Goal: Task Accomplishment & Management: Manage account settings

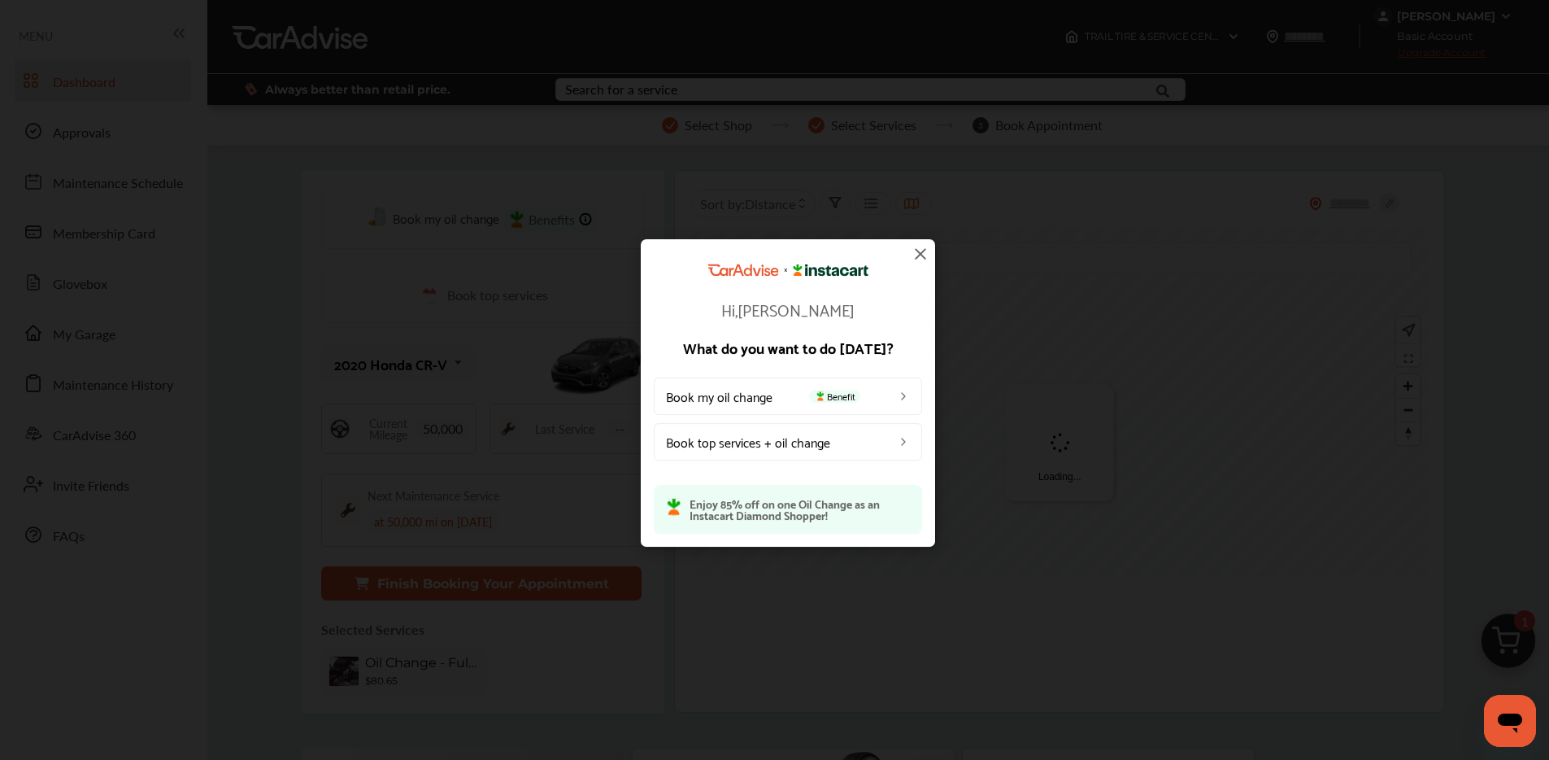
click at [922, 255] on img at bounding box center [921, 254] width 20 height 20
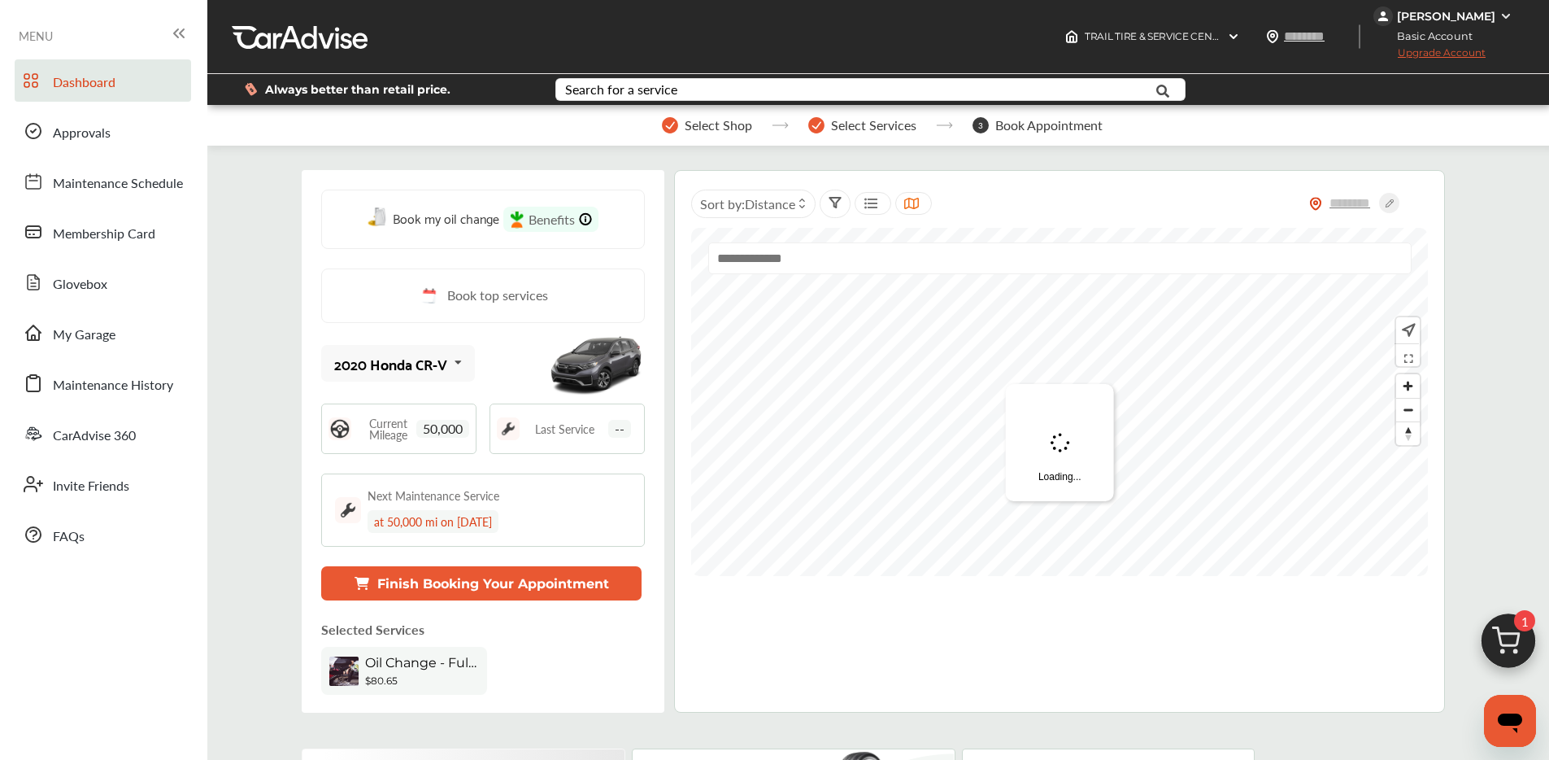
click at [1445, 19] on div "[PERSON_NAME]" at bounding box center [1446, 16] width 98 height 15
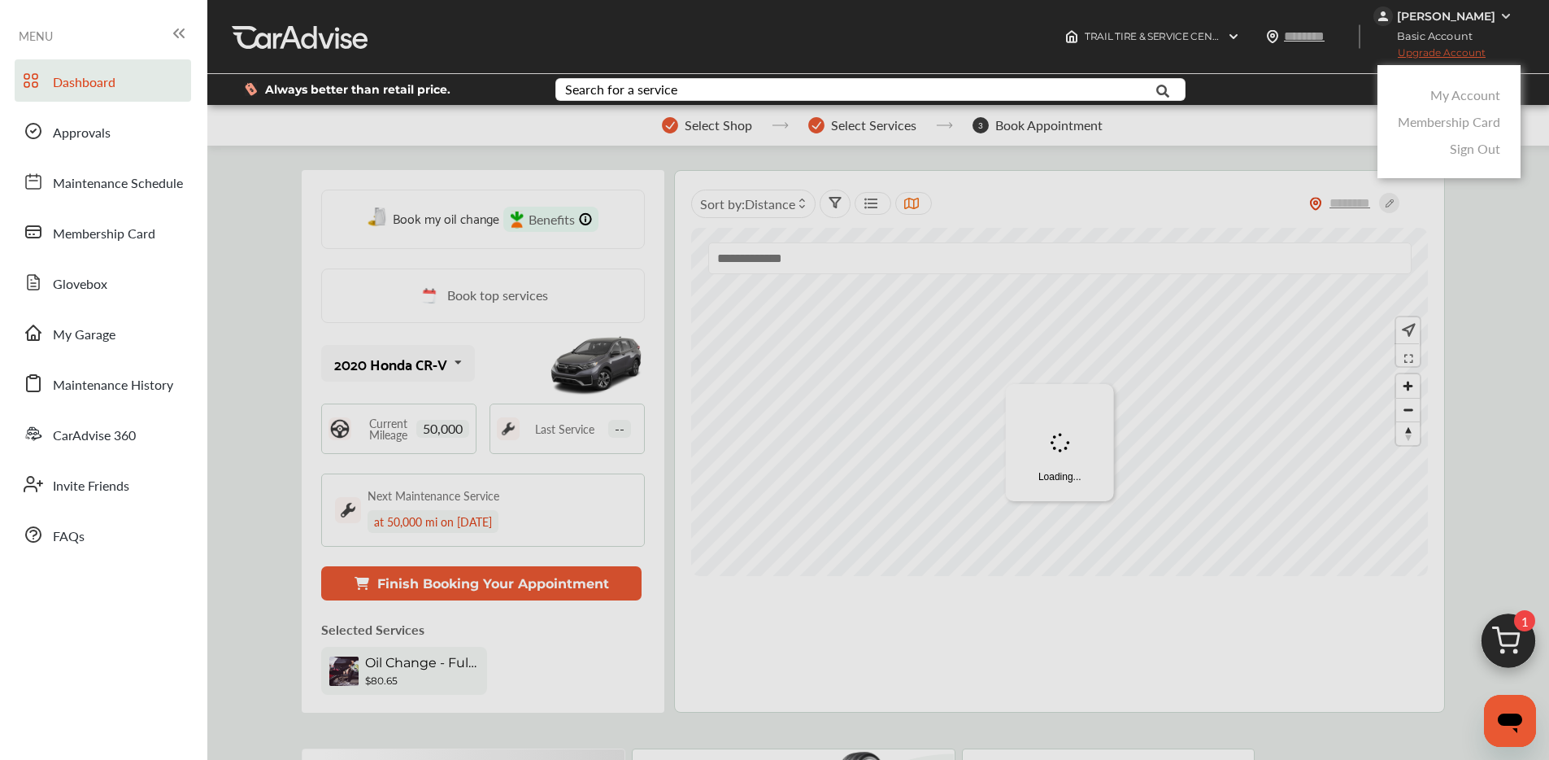
click at [1440, 89] on link "My Account" at bounding box center [1466, 94] width 70 height 19
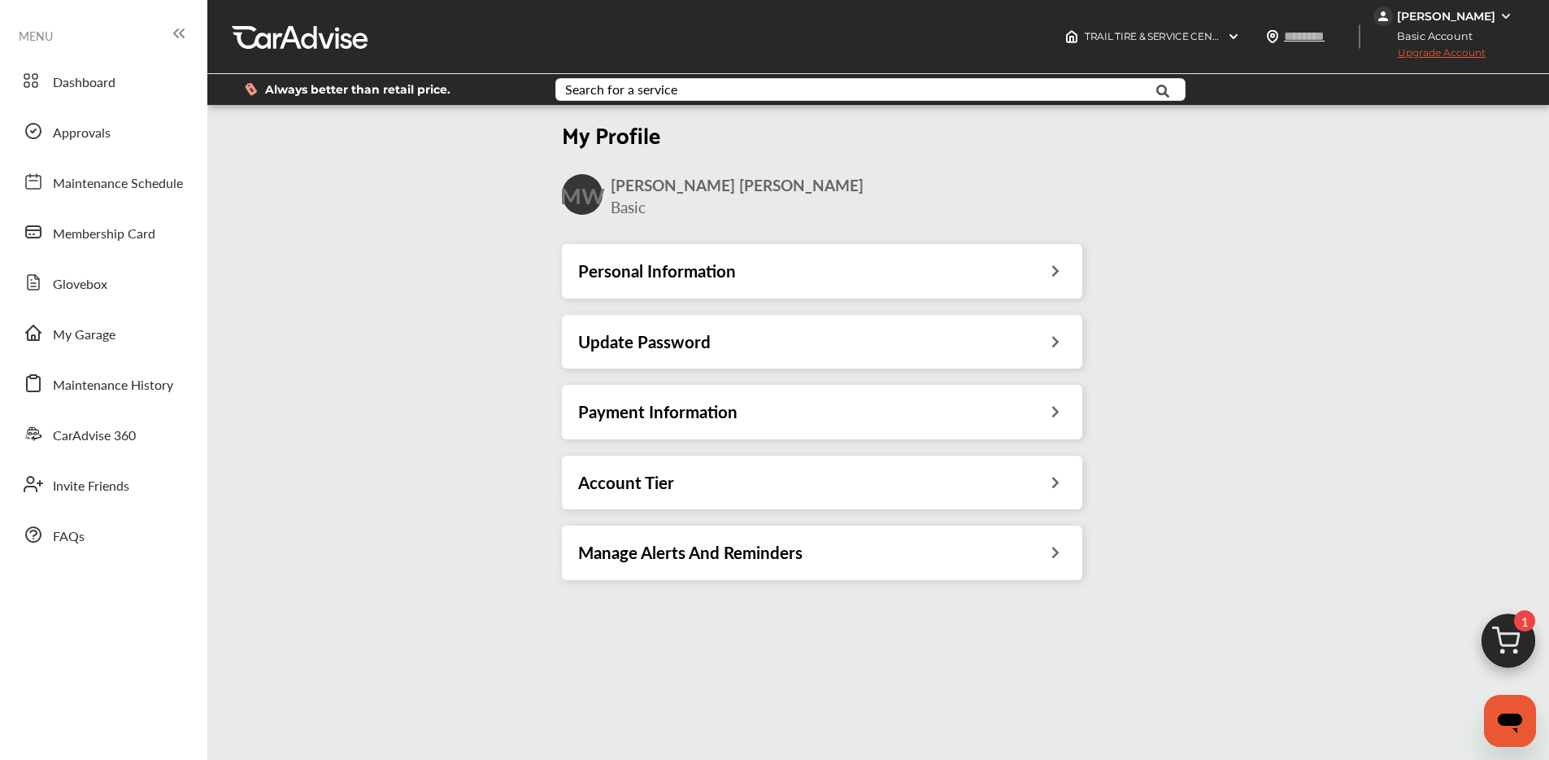
click at [848, 412] on div "Payment Information" at bounding box center [822, 411] width 488 height 21
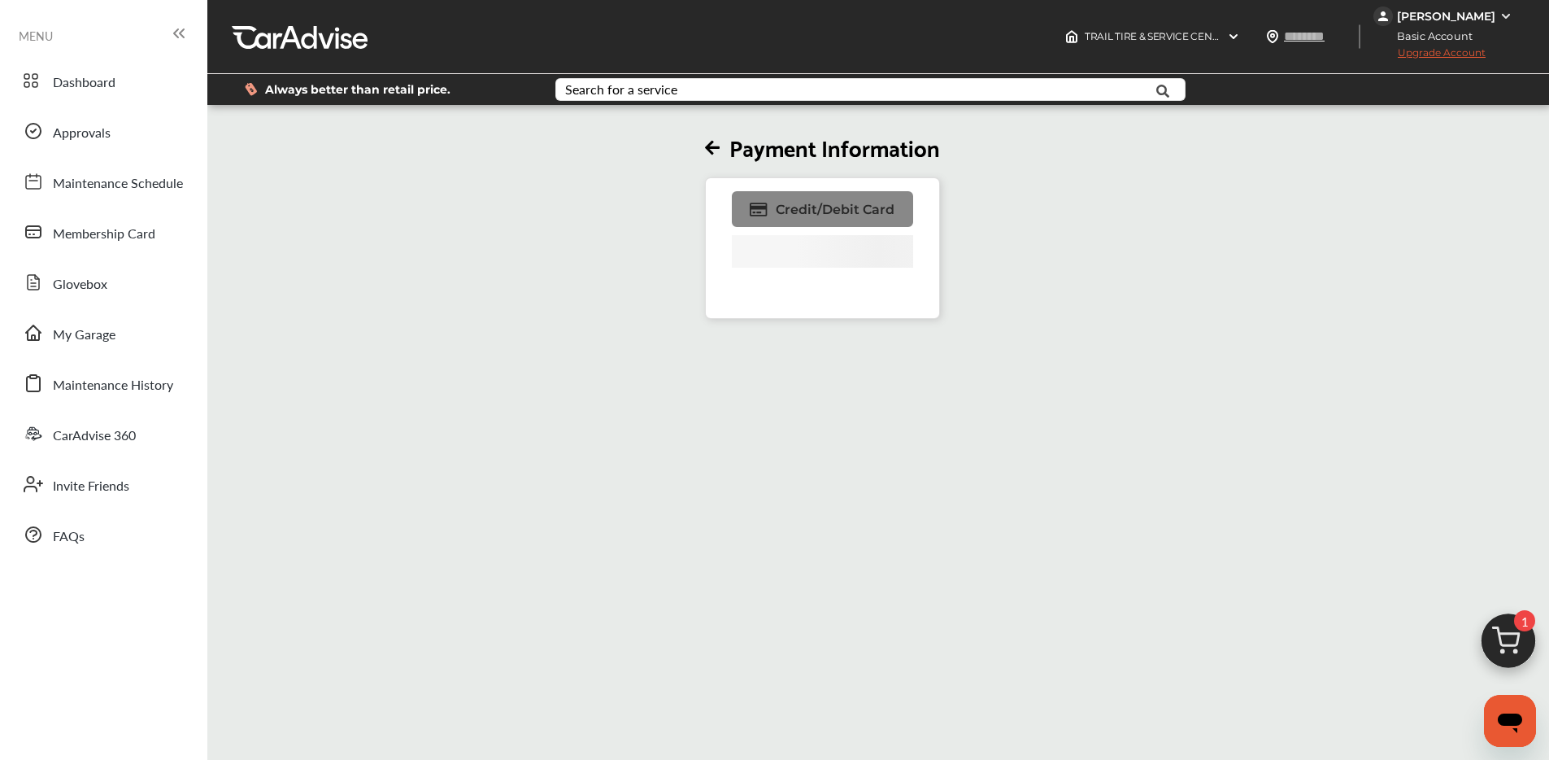
click at [838, 207] on span "Credit/Debit Card" at bounding box center [835, 209] width 119 height 15
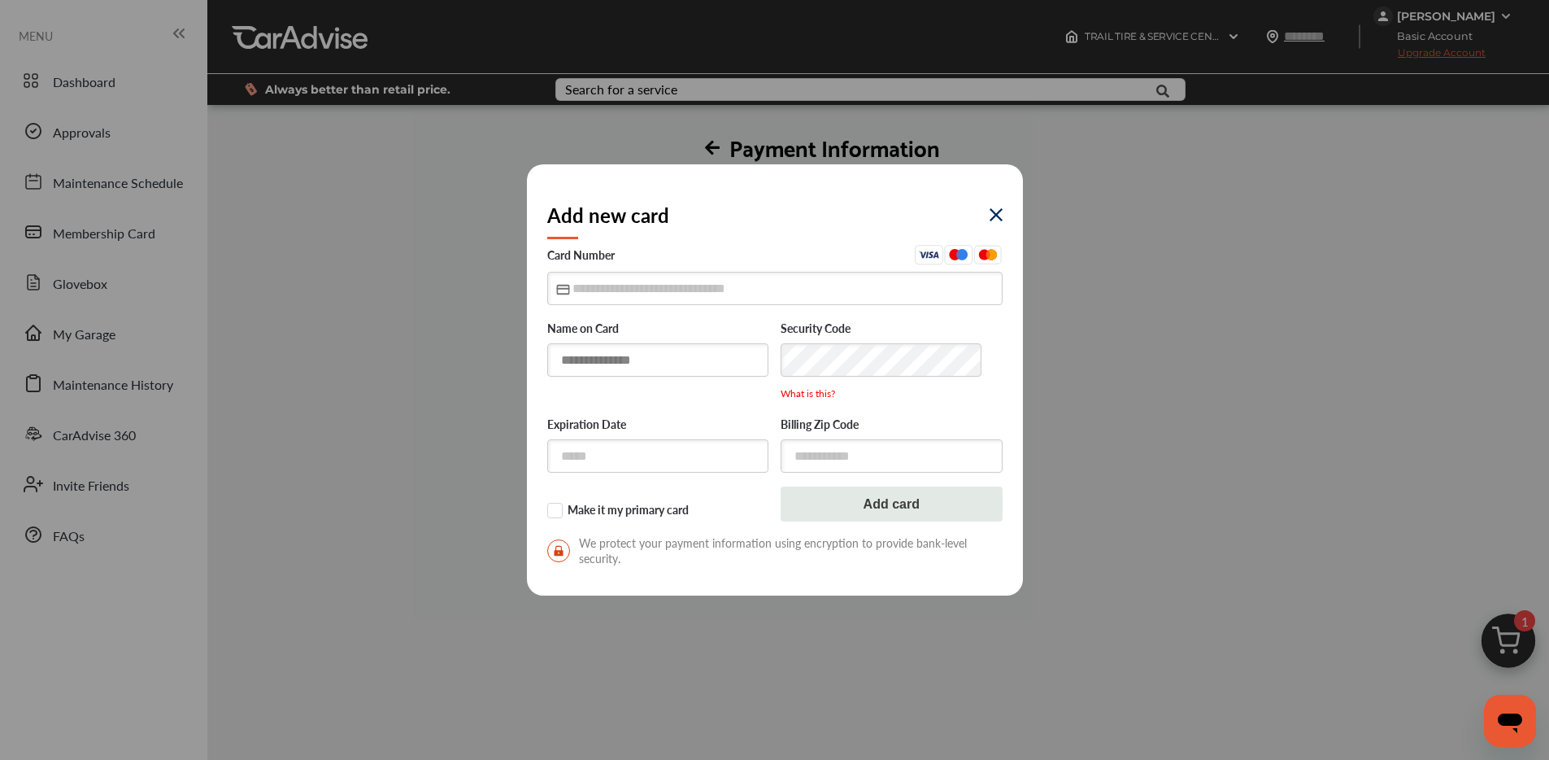
click at [653, 359] on input "text" at bounding box center [658, 359] width 222 height 33
type input "**********"
click at [699, 294] on input "text" at bounding box center [774, 288] width 455 height 33
click at [620, 298] on input "text" at bounding box center [774, 288] width 455 height 33
type input "**********"
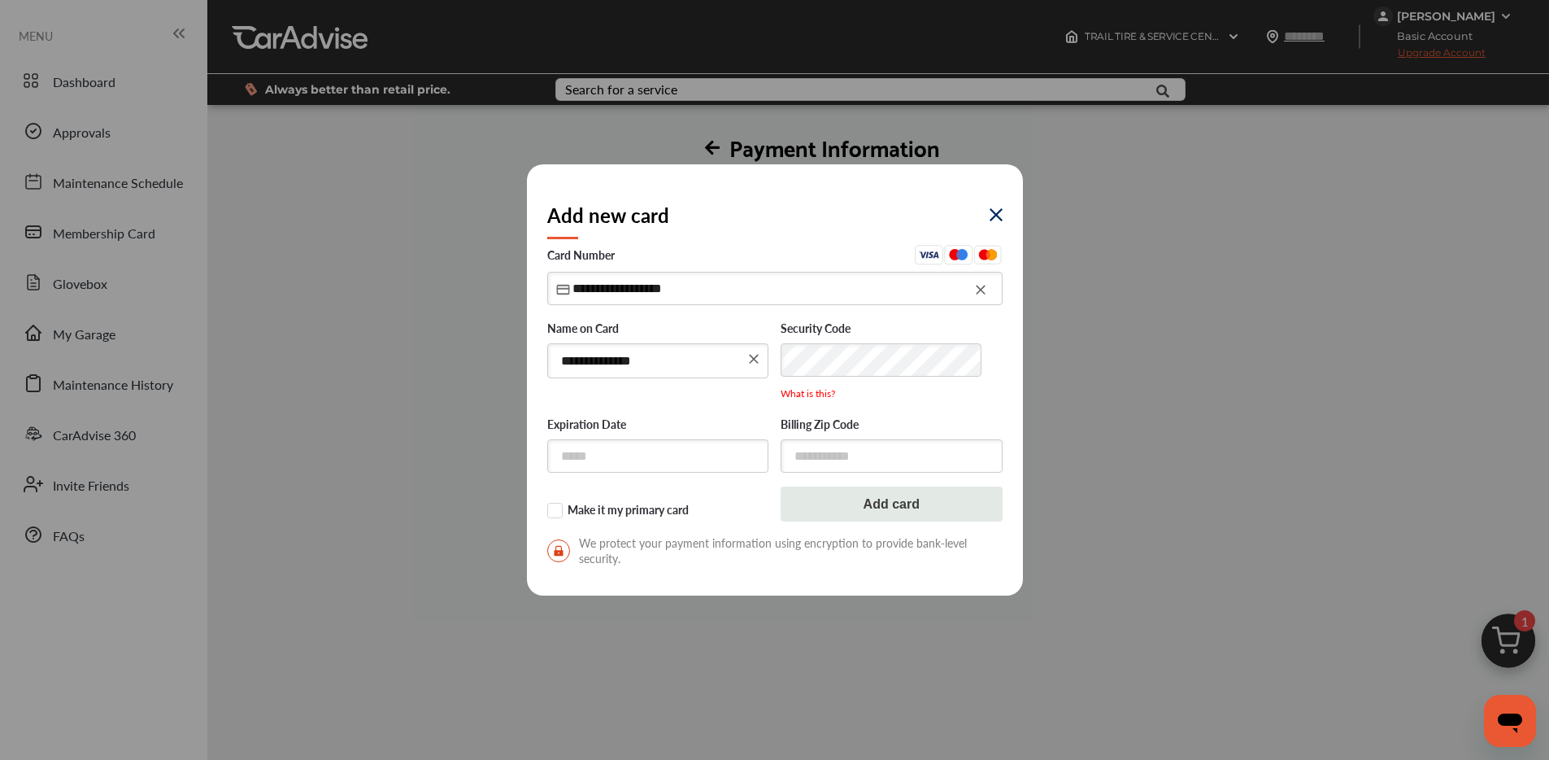
click at [996, 216] on img at bounding box center [996, 214] width 13 height 13
